Goal: Navigation & Orientation: Find specific page/section

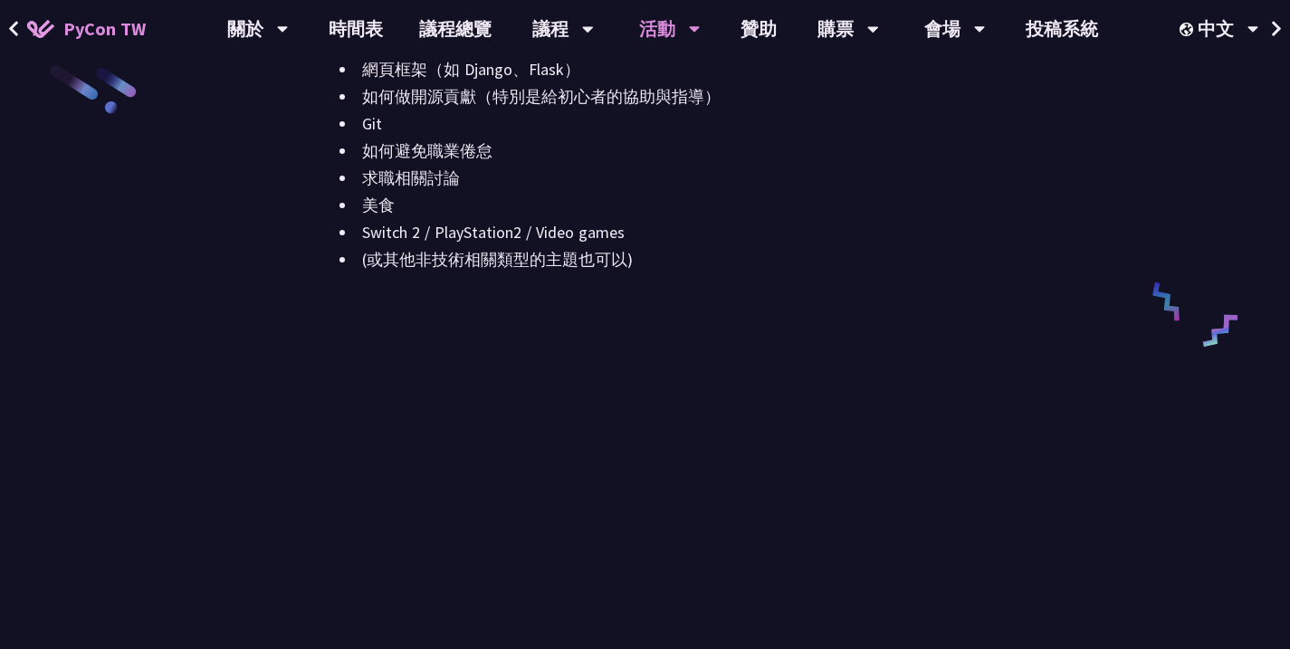
scroll to position [2435, 0]
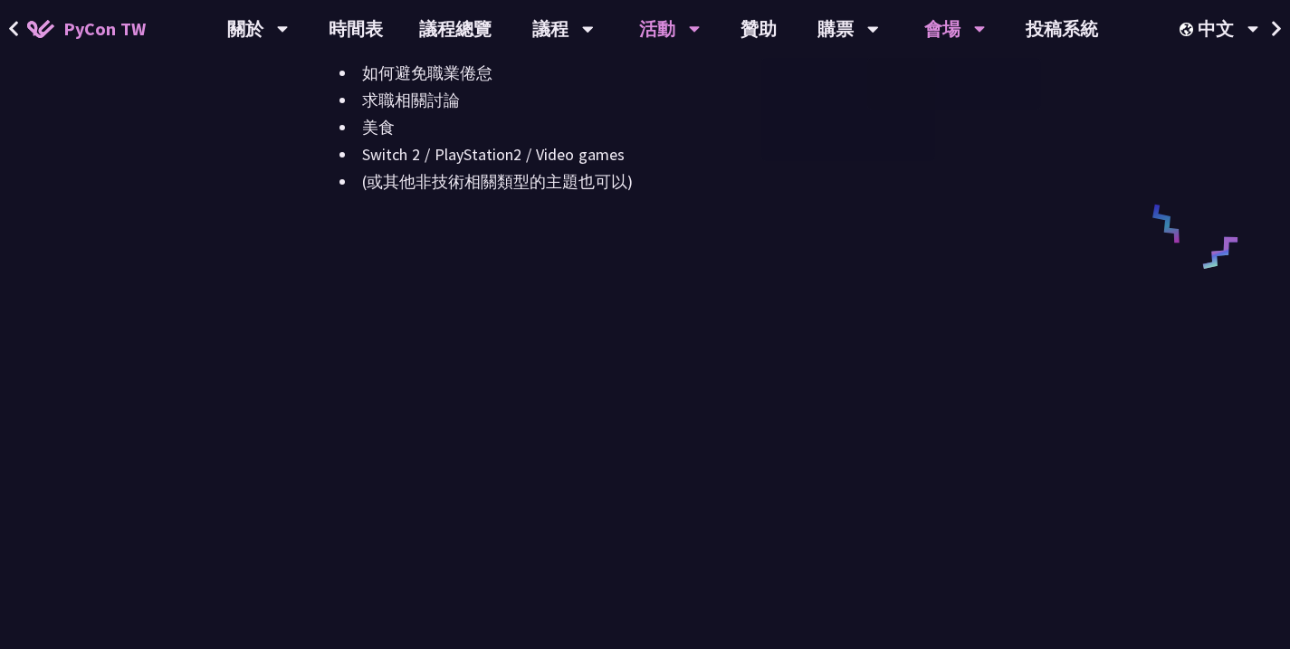
click at [969, 36] on div "會場" at bounding box center [955, 29] width 62 height 58
click at [969, 91] on link "會場資訊" at bounding box center [954, 83] width 174 height 43
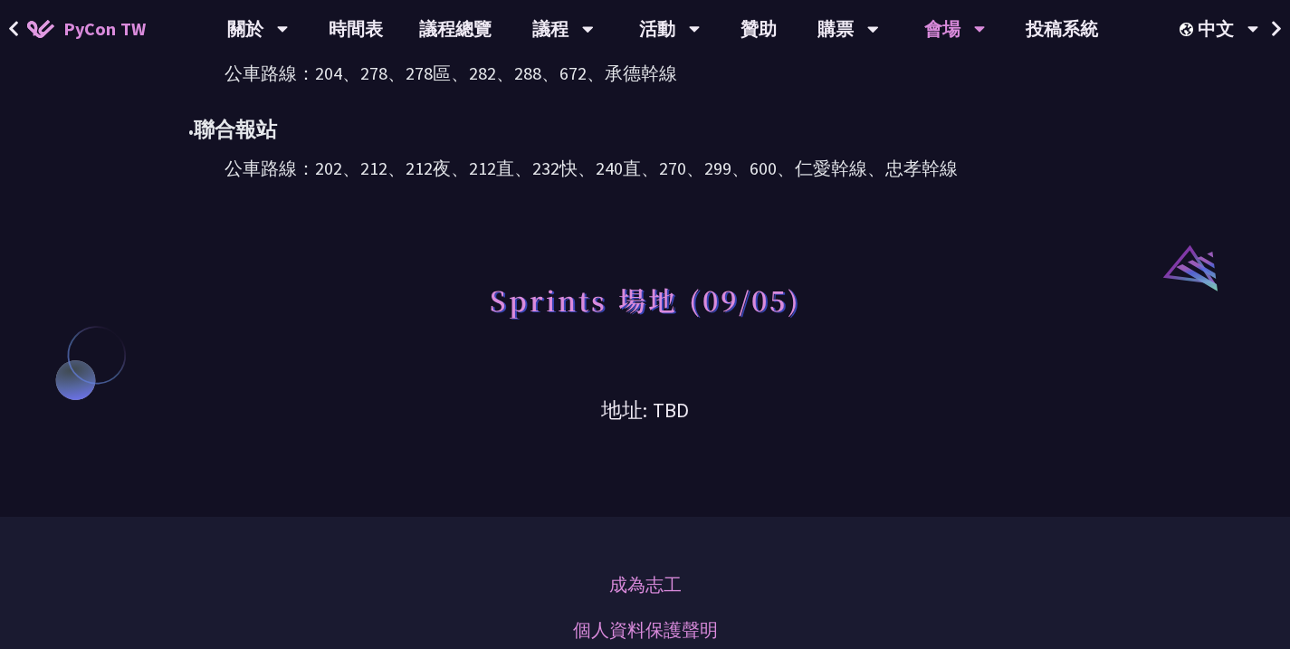
scroll to position [1275, 0]
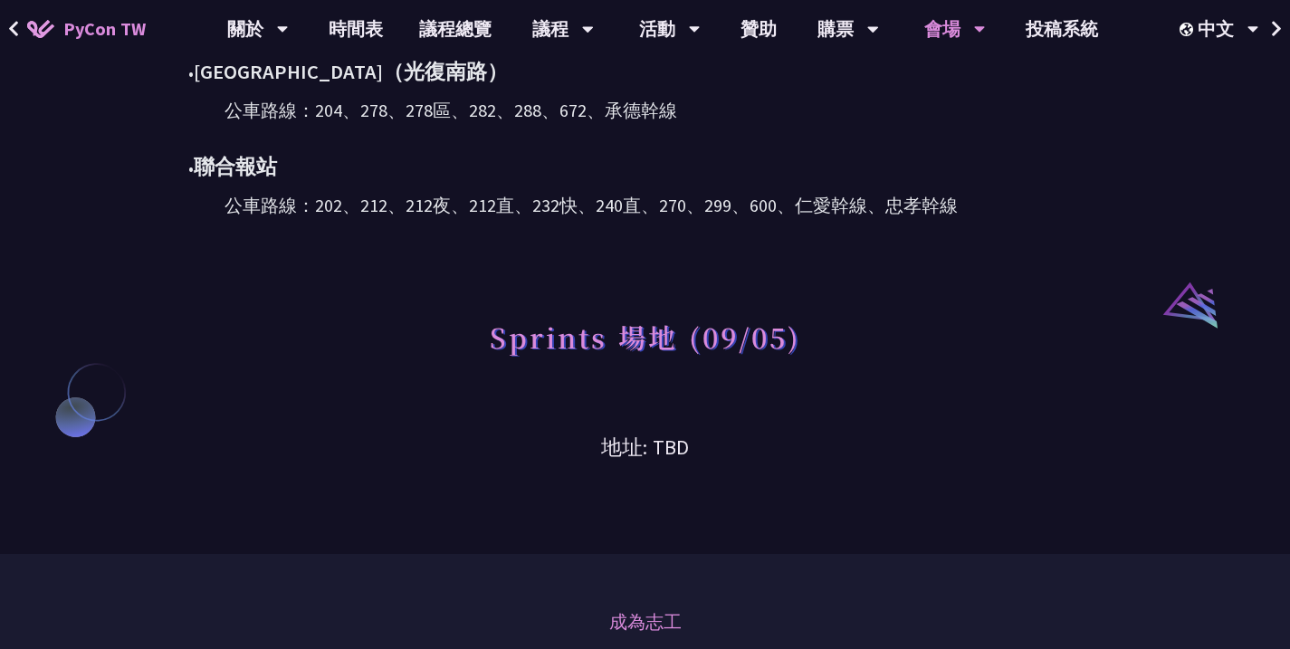
scroll to position [1216, 0]
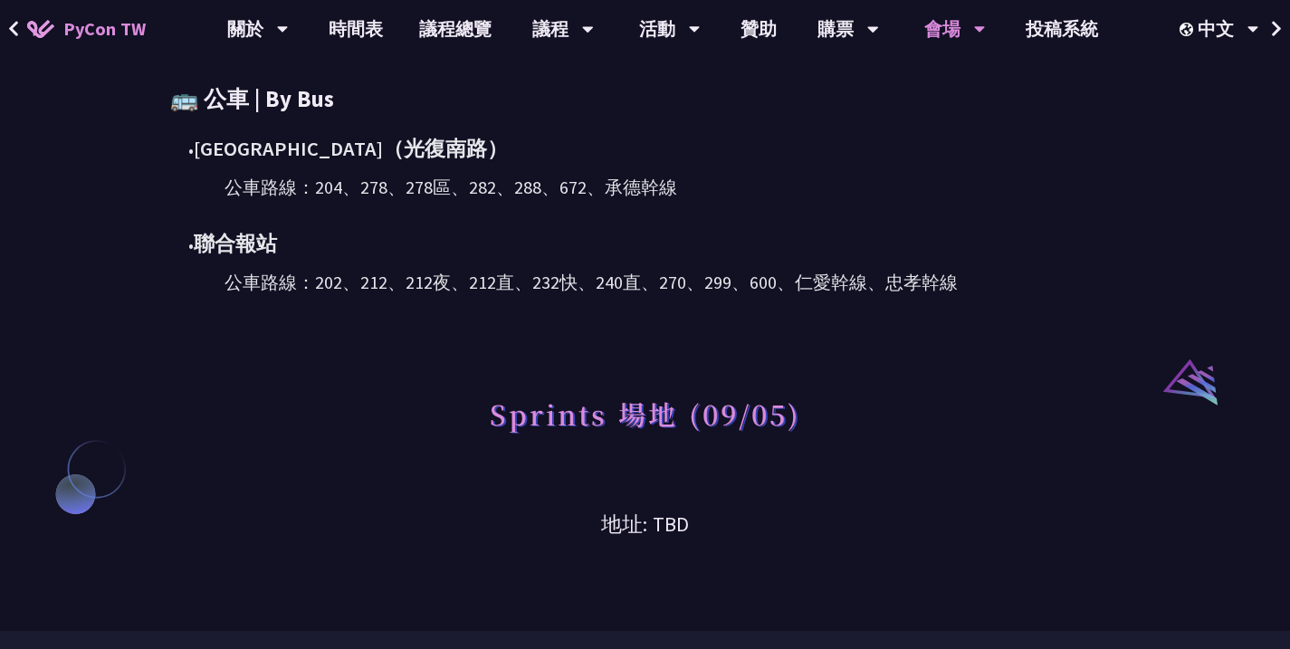
click at [962, 145] on div "• [GEOGRAPHIC_DATA]（光復南路）" at bounding box center [654, 149] width 932 height 32
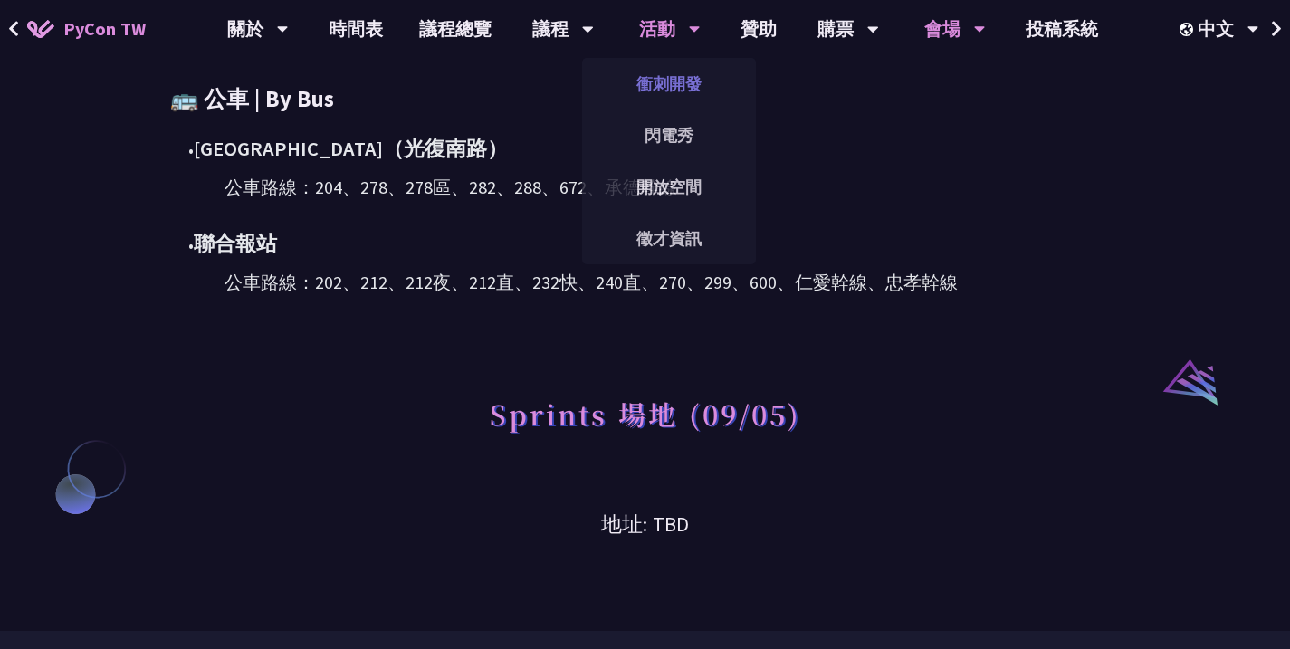
click at [687, 84] on link "衝刺開發" at bounding box center [669, 83] width 174 height 43
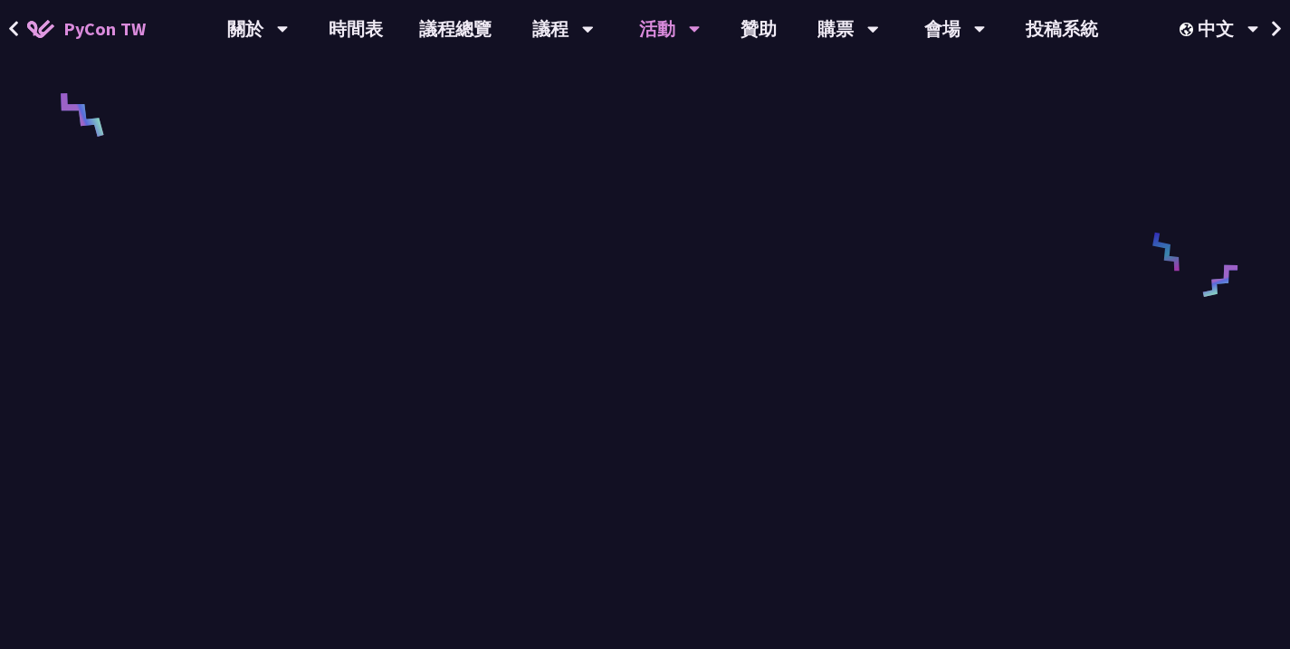
scroll to position [393, 0]
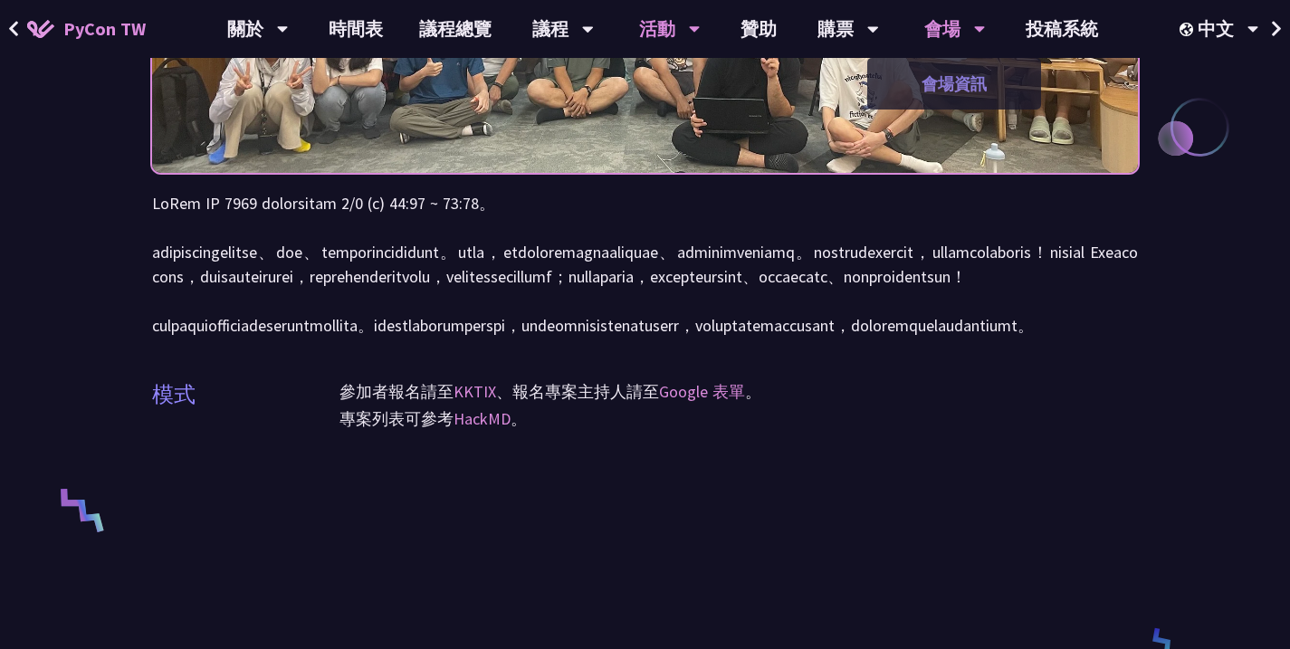
click at [952, 91] on link "會場資訊" at bounding box center [954, 83] width 174 height 43
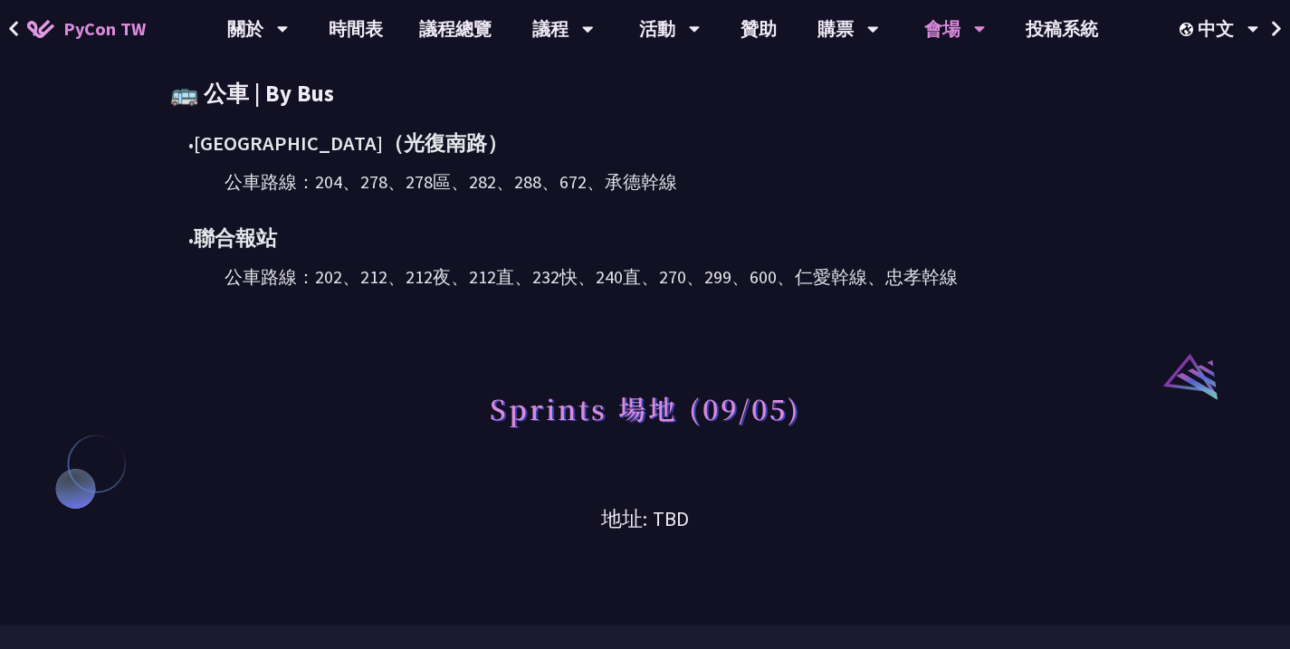
scroll to position [1215, 0]
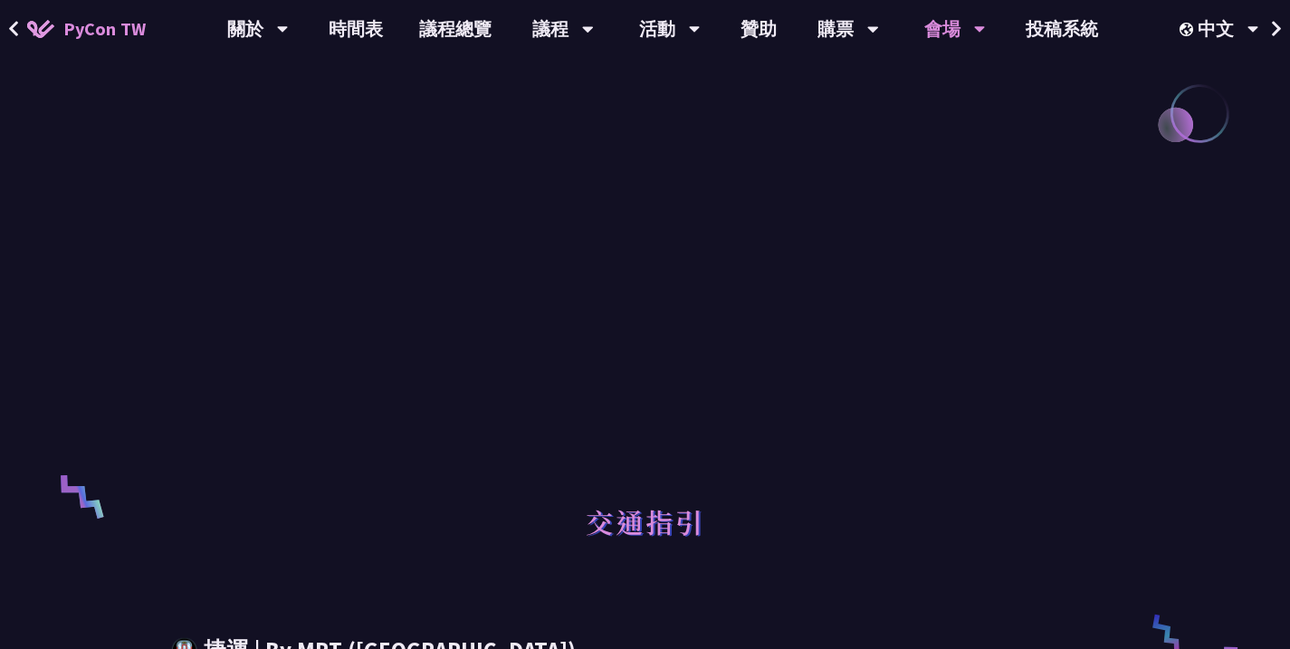
scroll to position [312, 0]
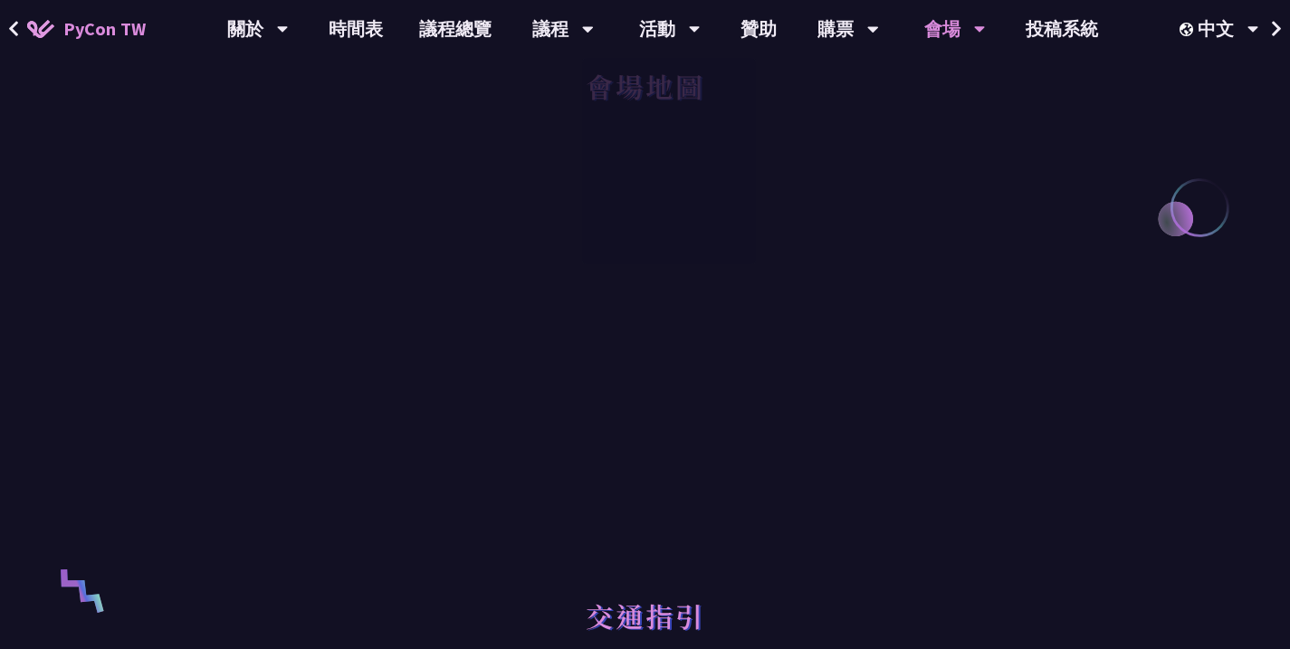
click at [962, 436] on div at bounding box center [645, 357] width 986 height 407
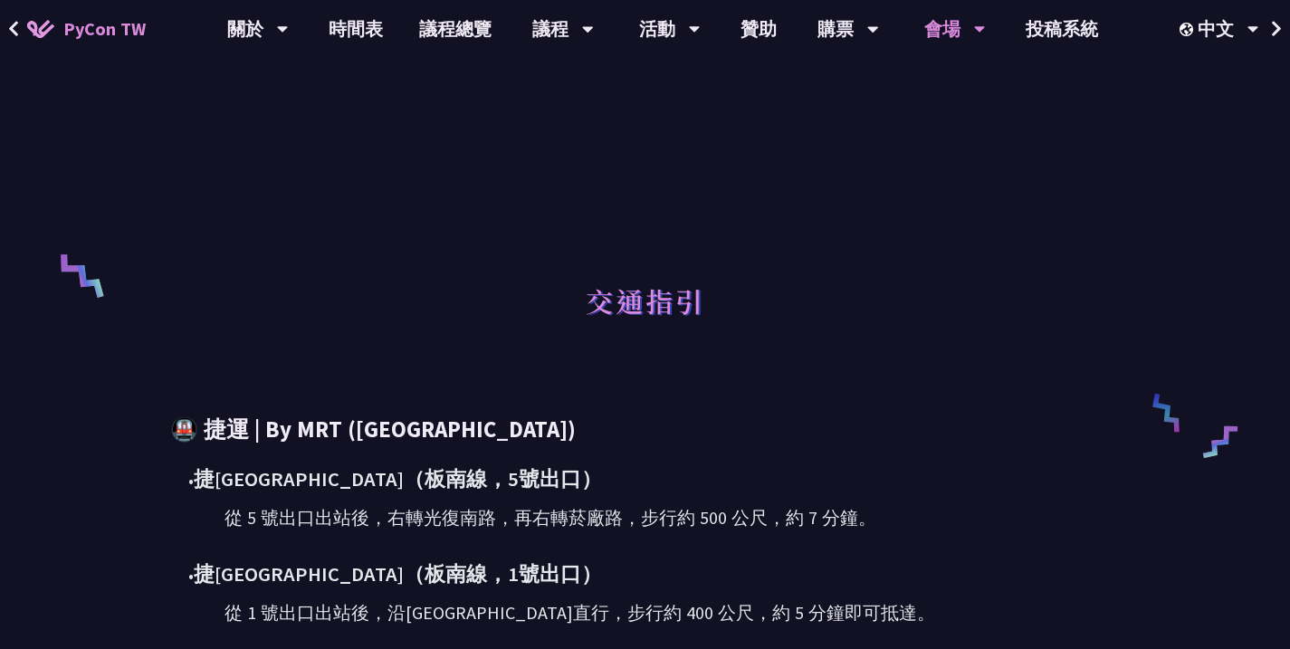
scroll to position [566, 0]
